Goal: Transaction & Acquisition: Purchase product/service

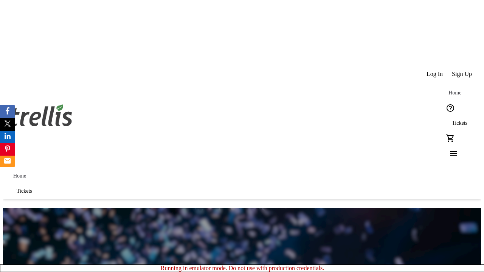
click at [452, 120] on span "Tickets" at bounding box center [459, 123] width 15 height 6
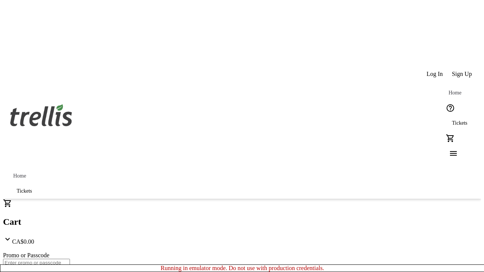
type input "1"
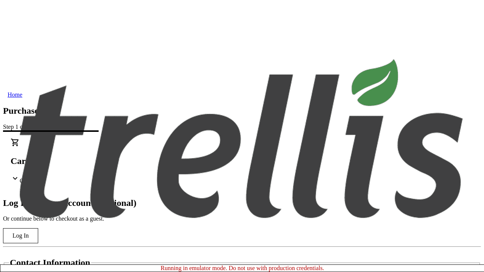
type input "[PERSON_NAME][EMAIL_ADDRESS][DOMAIN_NAME]"
type input "[PERSON_NAME]"
